Goal: Transaction & Acquisition: Purchase product/service

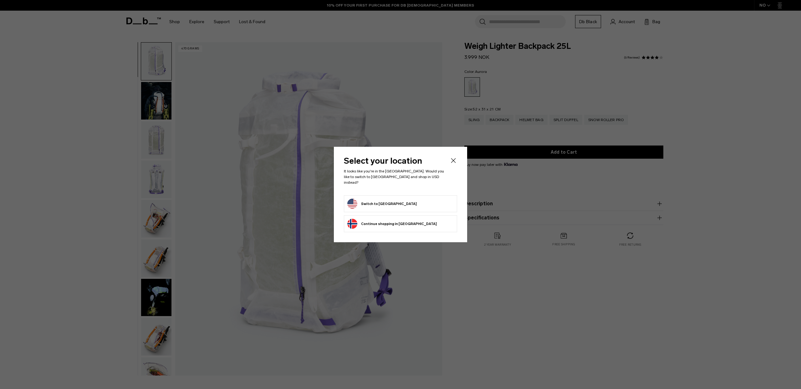
click at [376, 199] on button "Switch to United States" at bounding box center [381, 204] width 69 height 10
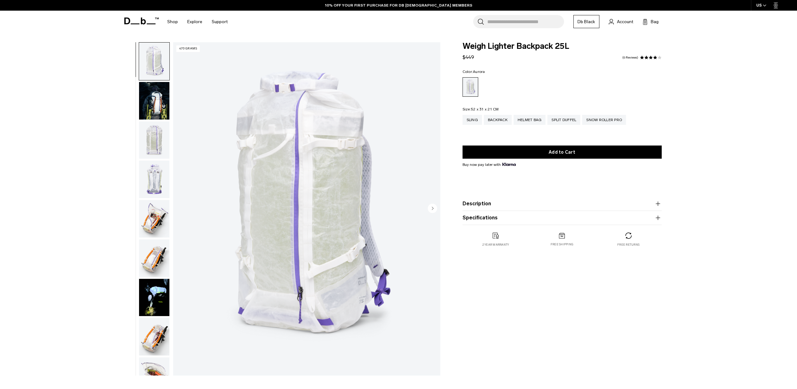
click at [159, 103] on img "button" at bounding box center [154, 101] width 30 height 38
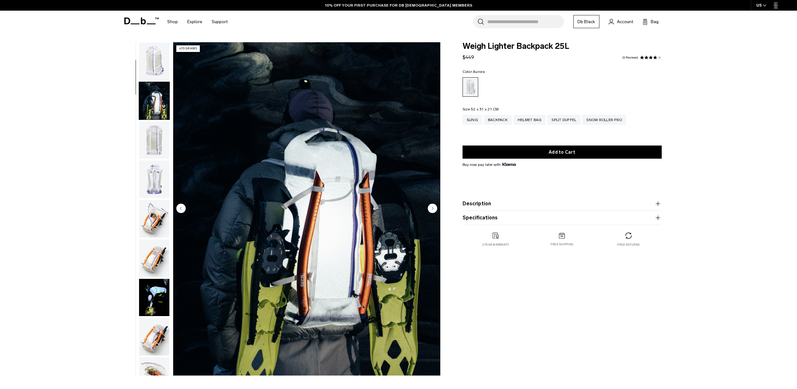
scroll to position [39, 0]
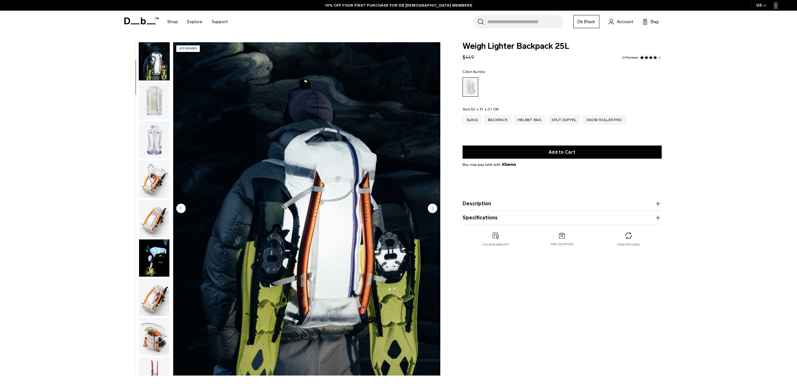
click at [156, 95] on img "button" at bounding box center [154, 101] width 30 height 38
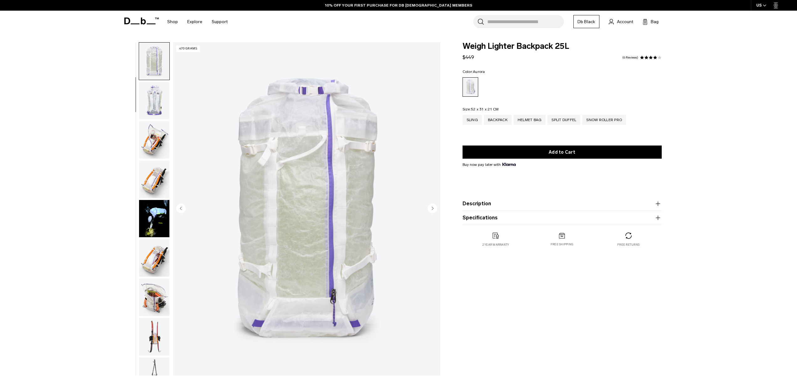
click at [156, 95] on img "button" at bounding box center [154, 101] width 30 height 38
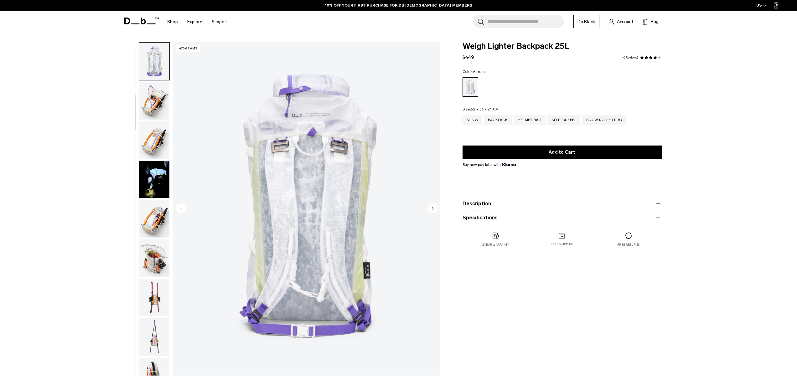
click at [156, 95] on img "button" at bounding box center [154, 101] width 30 height 38
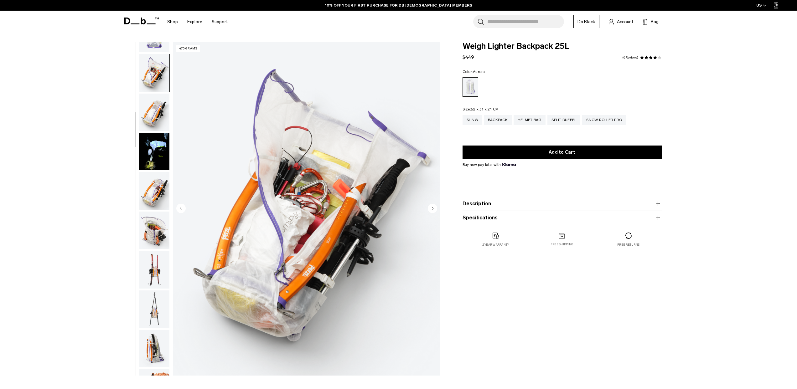
scroll to position [157, 0]
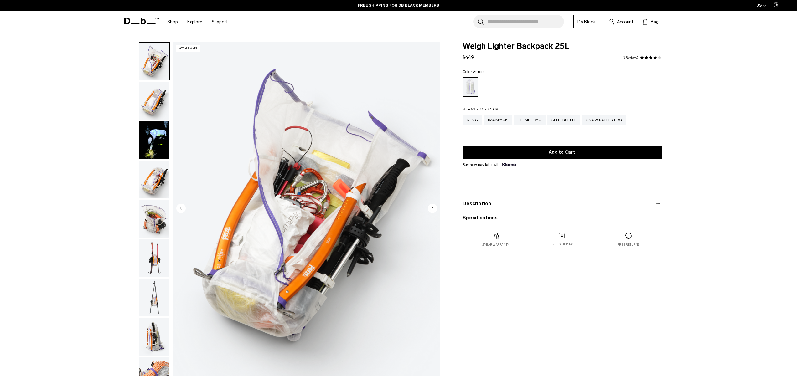
click at [156, 95] on img "button" at bounding box center [154, 101] width 30 height 38
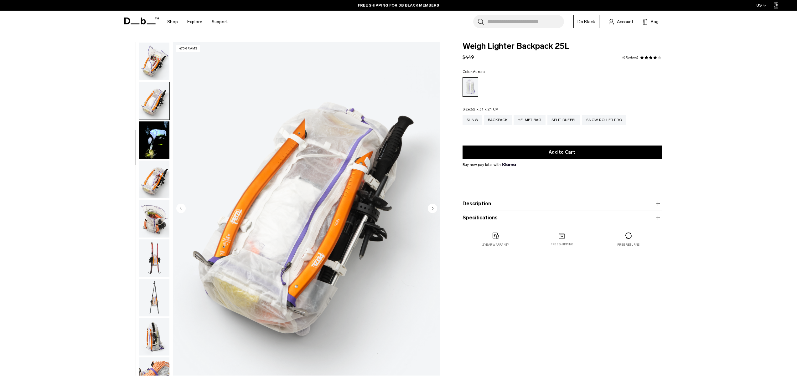
scroll to position [197, 0]
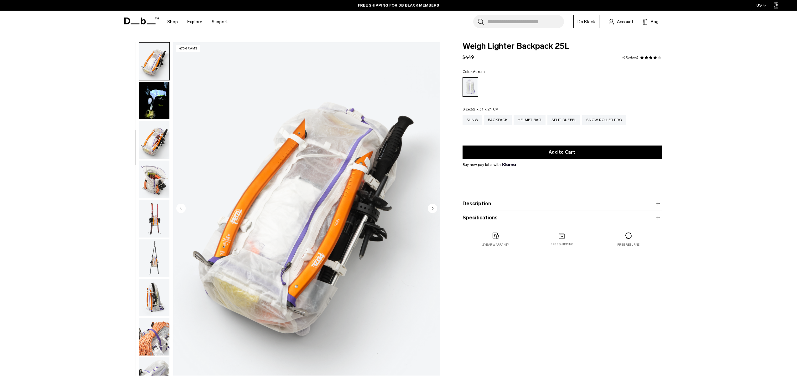
click at [152, 126] on img "button" at bounding box center [154, 140] width 30 height 38
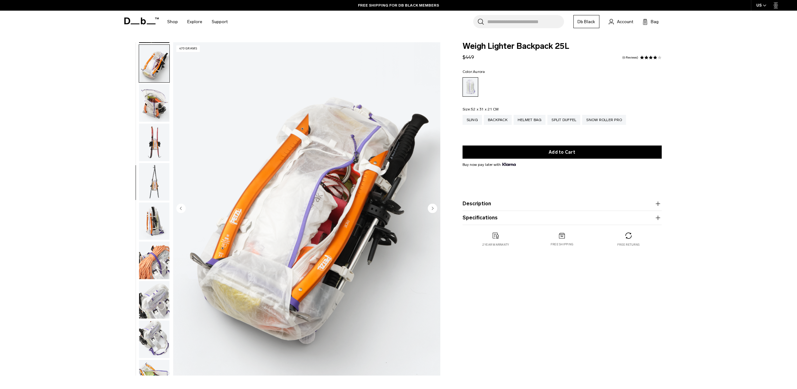
scroll to position [275, 0]
